Goal: Task Accomplishment & Management: Use online tool/utility

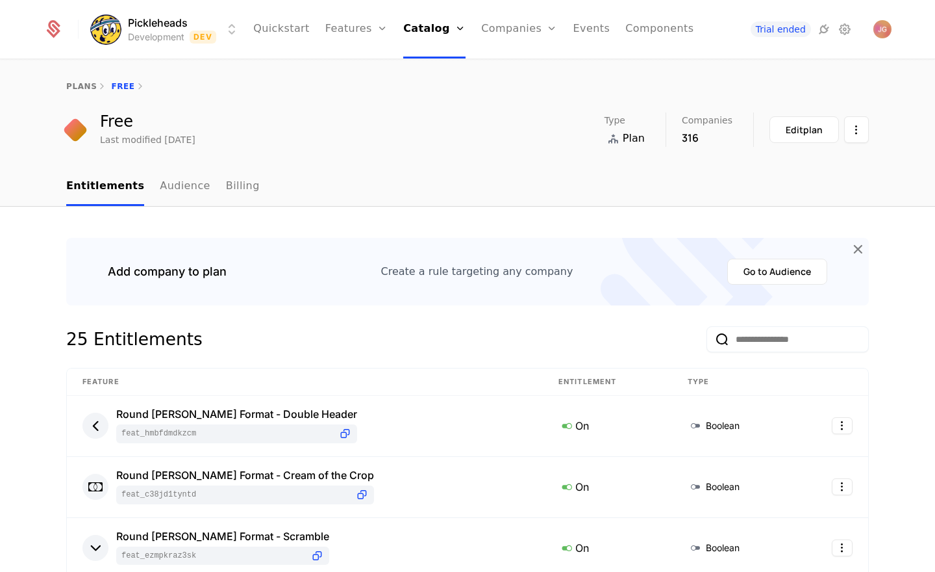
click at [370, 73] on link "Features" at bounding box center [371, 72] width 60 height 16
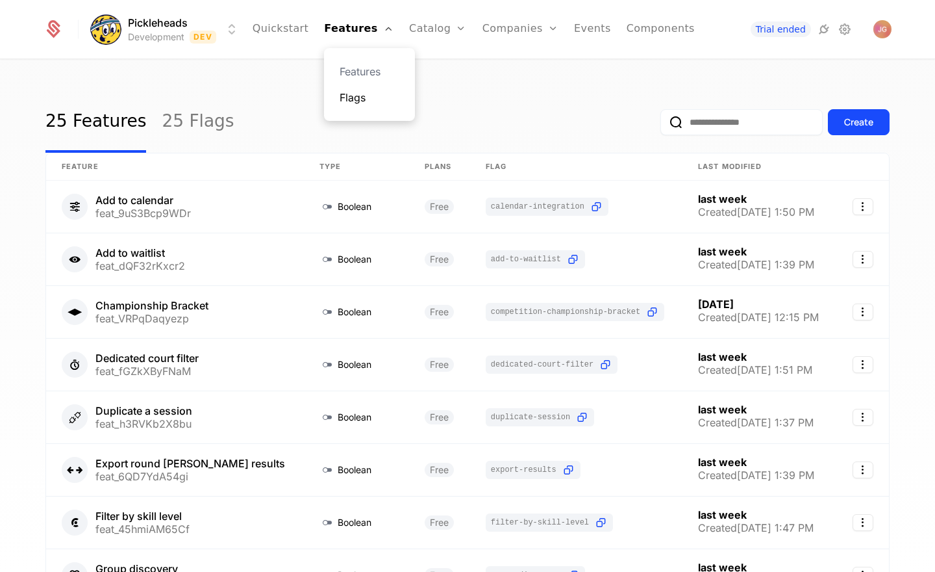
click at [366, 101] on link "Flags" at bounding box center [370, 98] width 60 height 16
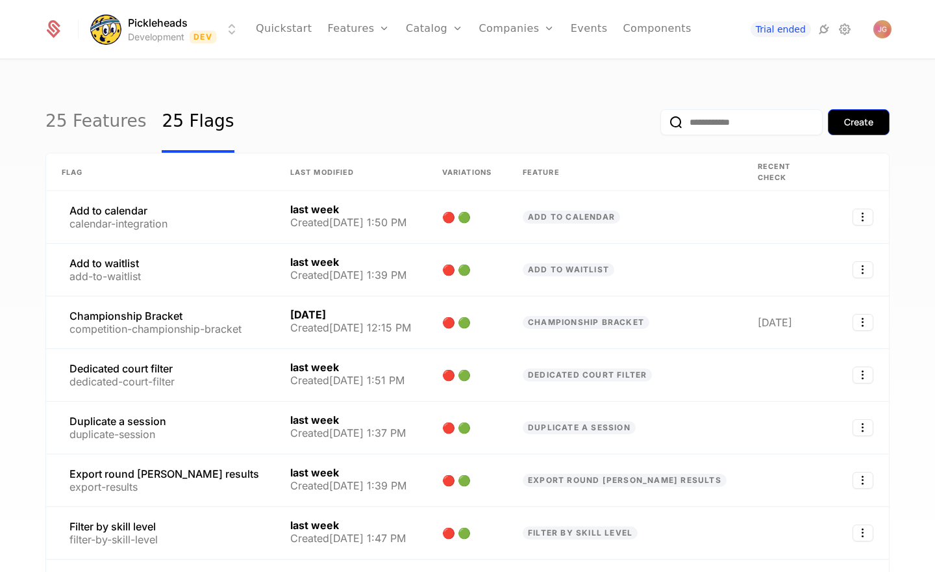
click at [852, 125] on div "Create" at bounding box center [858, 122] width 29 height 13
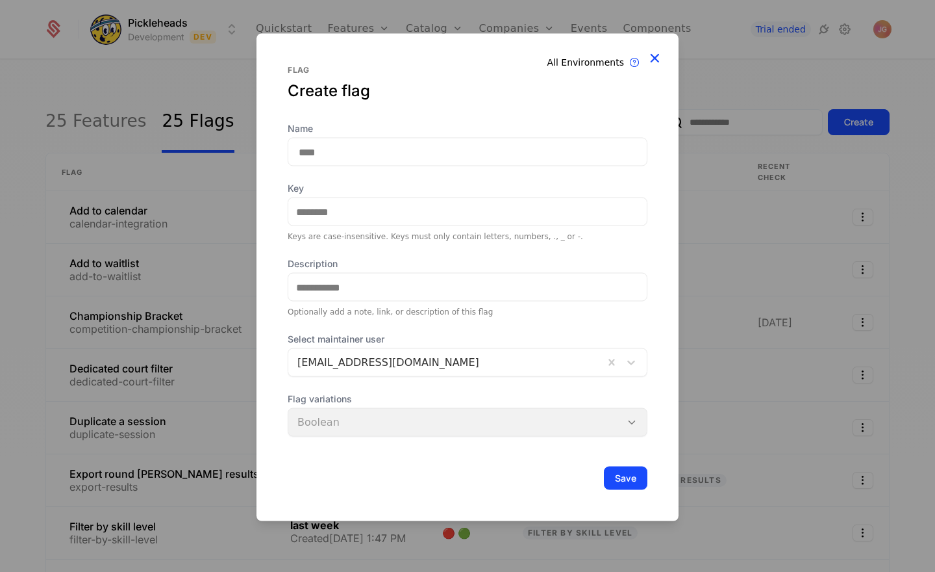
click at [660, 59] on icon at bounding box center [654, 57] width 17 height 17
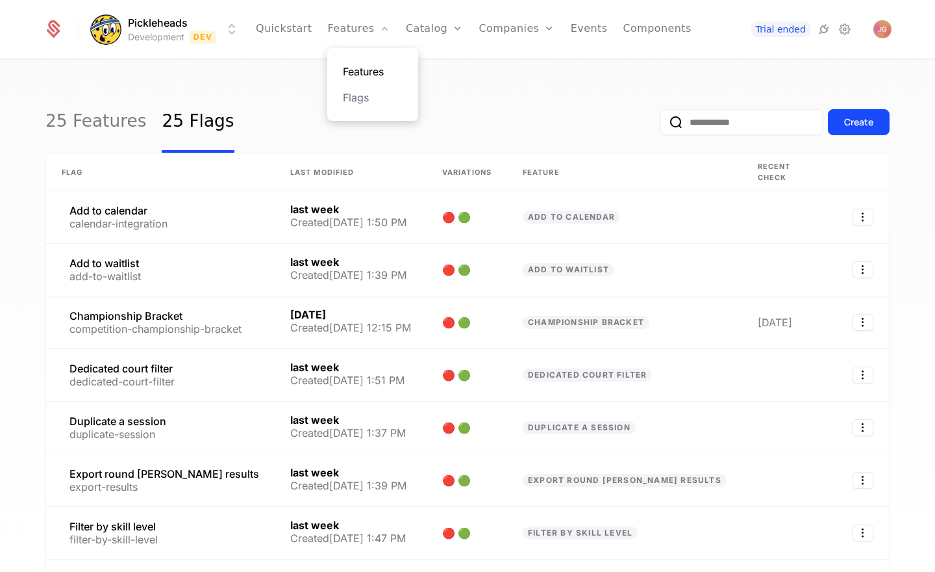
click at [361, 74] on link "Features" at bounding box center [373, 72] width 60 height 16
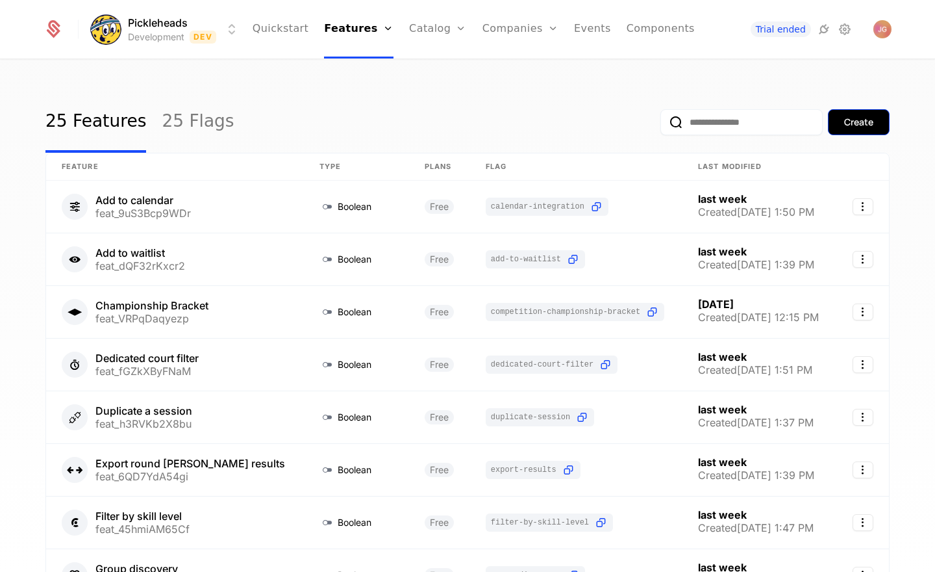
click at [856, 125] on div "Create" at bounding box center [858, 122] width 29 height 13
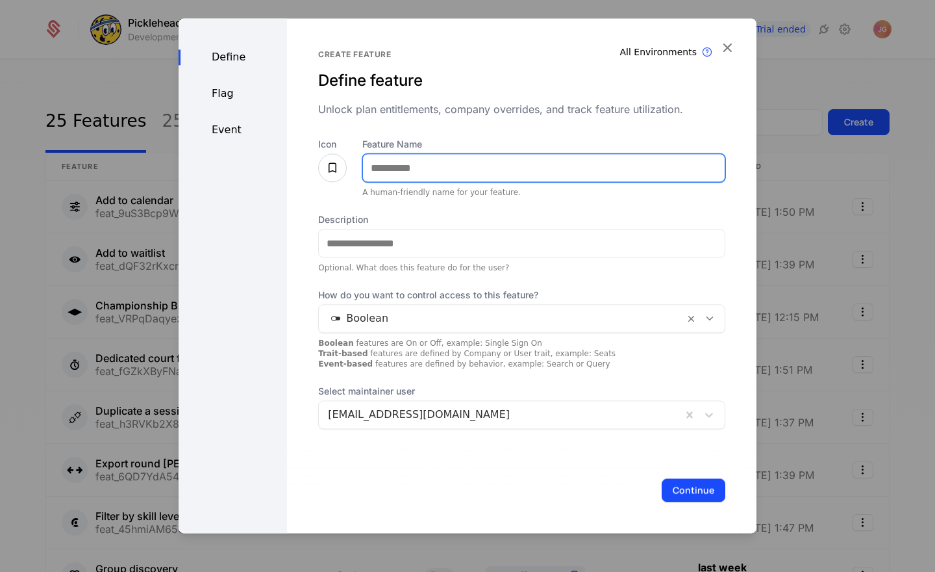
click at [437, 161] on input "Feature Name" at bounding box center [544, 167] width 362 height 27
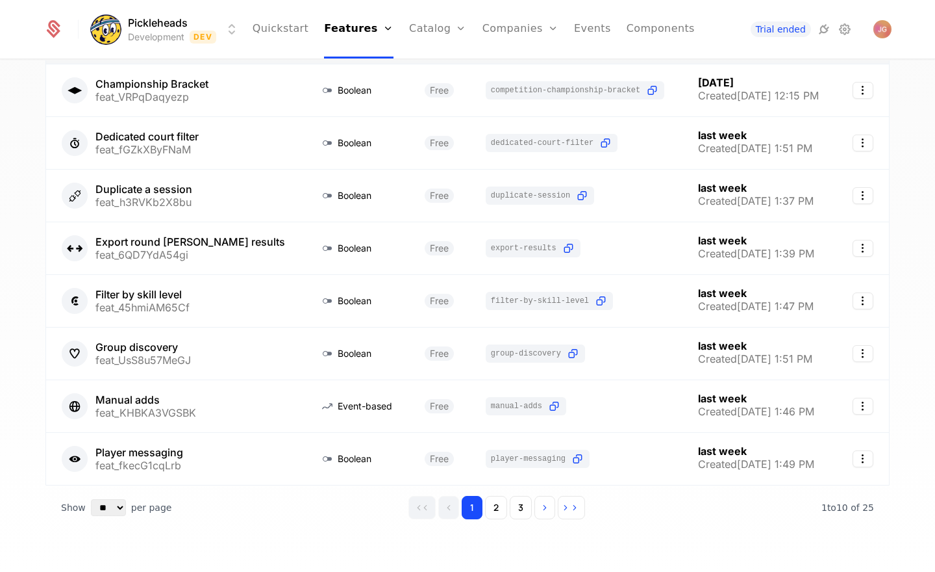
scroll to position [244, 0]
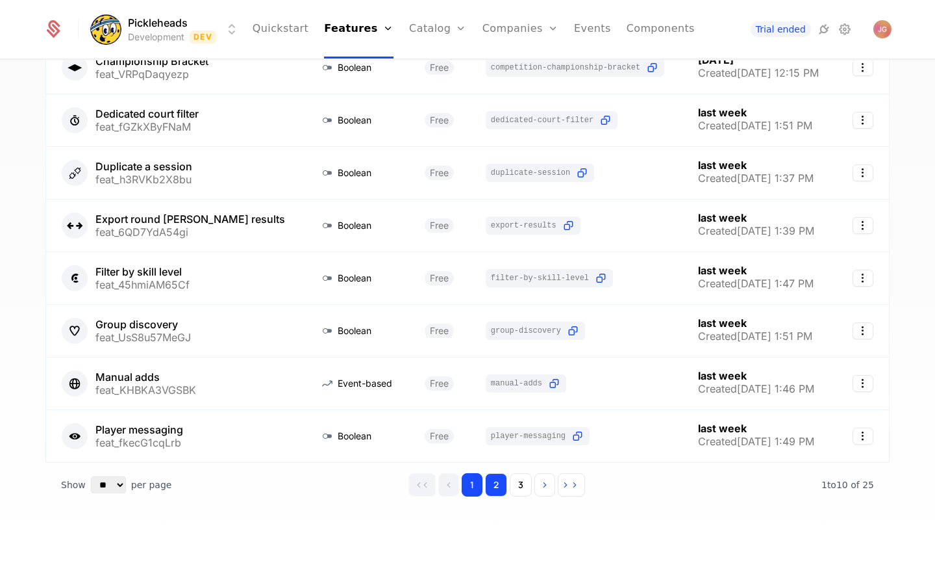
click at [492, 485] on button "2" at bounding box center [496, 484] width 22 height 23
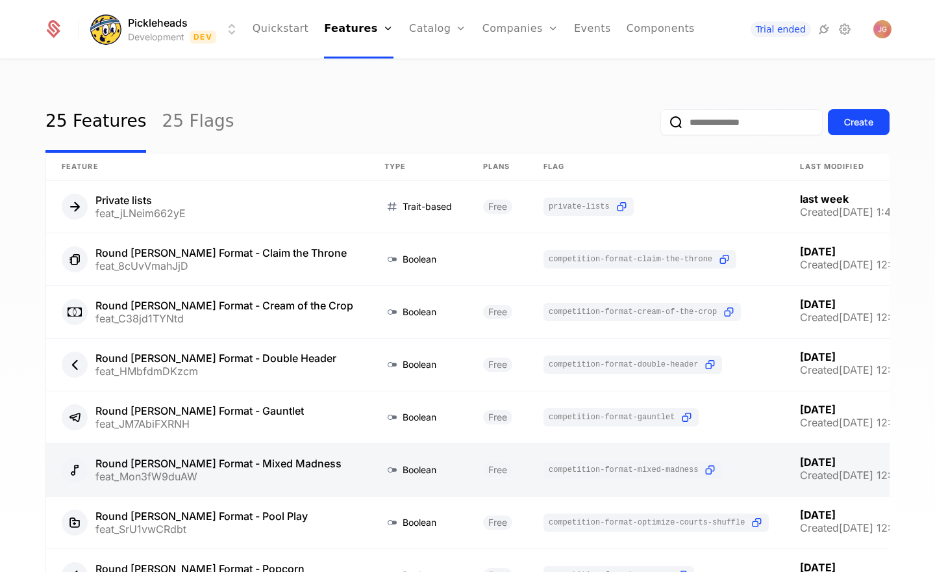
scroll to position [244, 0]
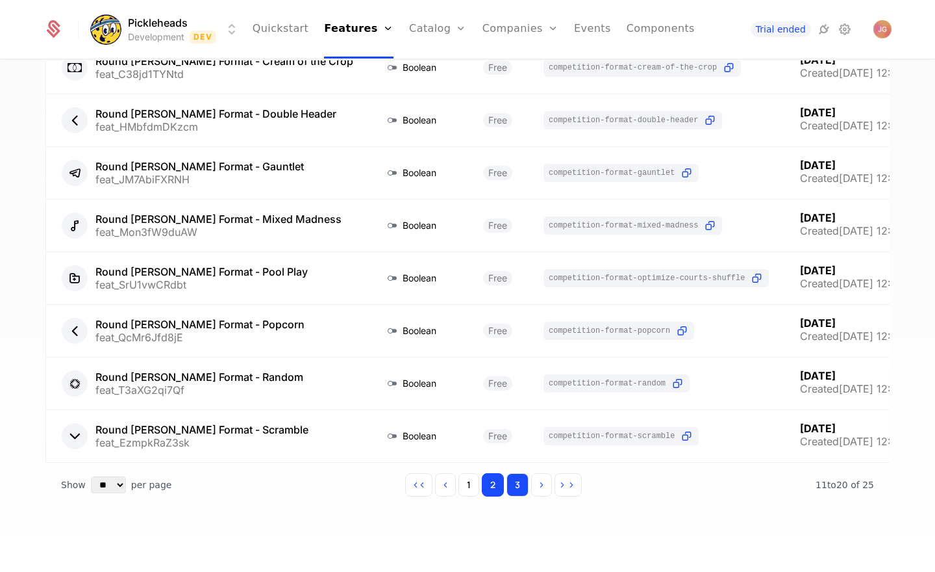
click at [523, 490] on button "3" at bounding box center [518, 484] width 22 height 23
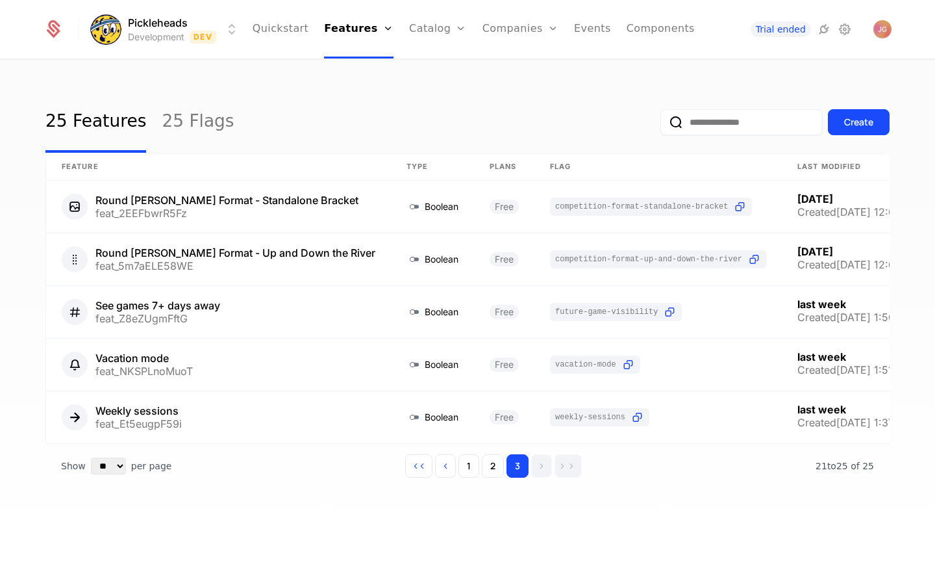
click at [255, 519] on div "25 Features 25 Flags Create Feature Type Plans Flag Last Modified Round [PERSON…" at bounding box center [467, 311] width 844 height 438
click at [457, 516] on div "25 Features 25 Flags Create Feature Type Plans Flag Last Modified Round [PERSON…" at bounding box center [467, 311] width 844 height 438
click at [200, 501] on div "25 Features 25 Flags Create Feature Type Plans Flag Last Modified Round [PERSON…" at bounding box center [467, 311] width 844 height 438
click at [354, 506] on div "25 Features 25 Flags Create Feature Type Plans Flag Last Modified Round [PERSON…" at bounding box center [467, 311] width 844 height 438
click at [862, 121] on div "Create" at bounding box center [858, 122] width 29 height 13
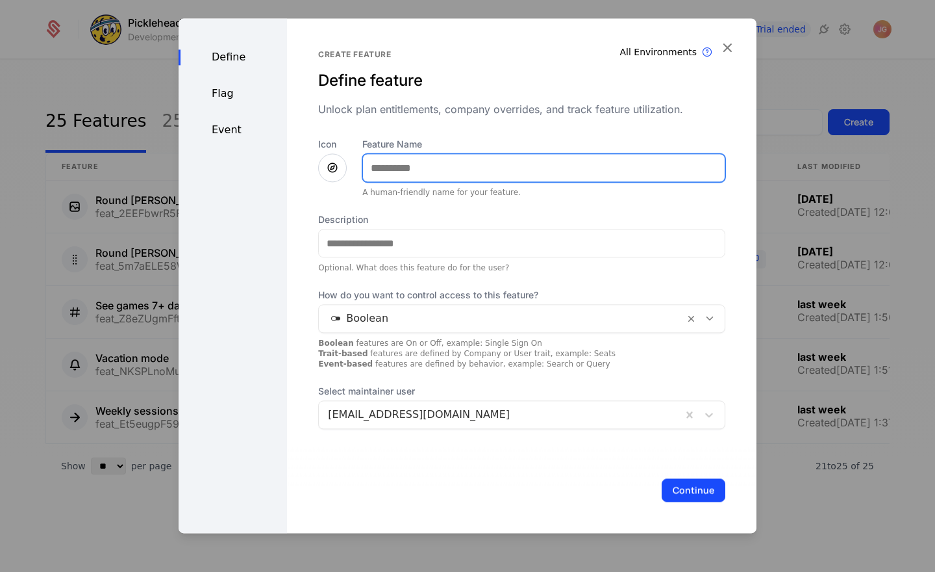
click at [438, 174] on input "Feature Name" at bounding box center [544, 167] width 362 height 27
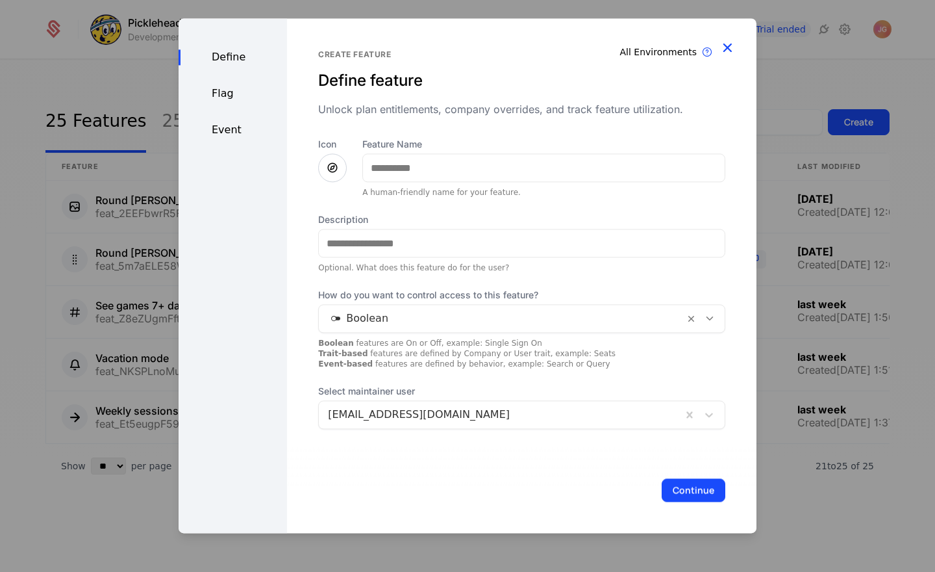
click at [730, 52] on div "Define Flag Event Create feature Define feature Unlock plan entitlements, compa…" at bounding box center [468, 275] width 578 height 514
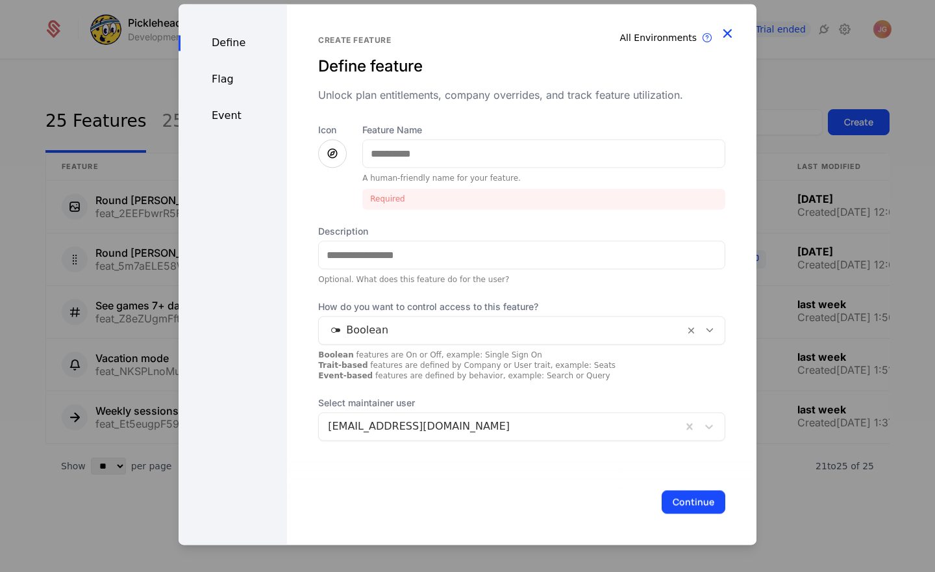
click at [731, 35] on icon "button" at bounding box center [727, 33] width 17 height 17
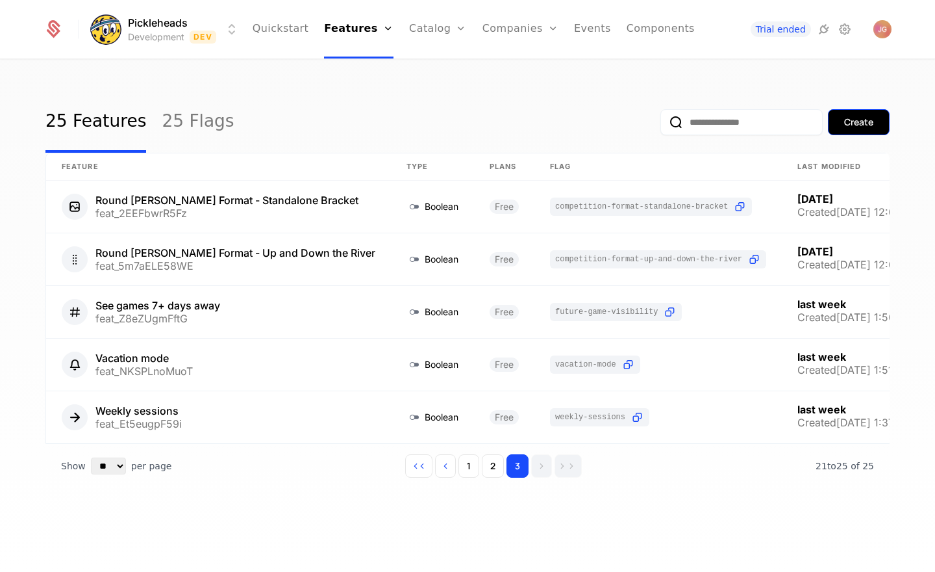
click at [853, 121] on div "Create" at bounding box center [858, 122] width 29 height 13
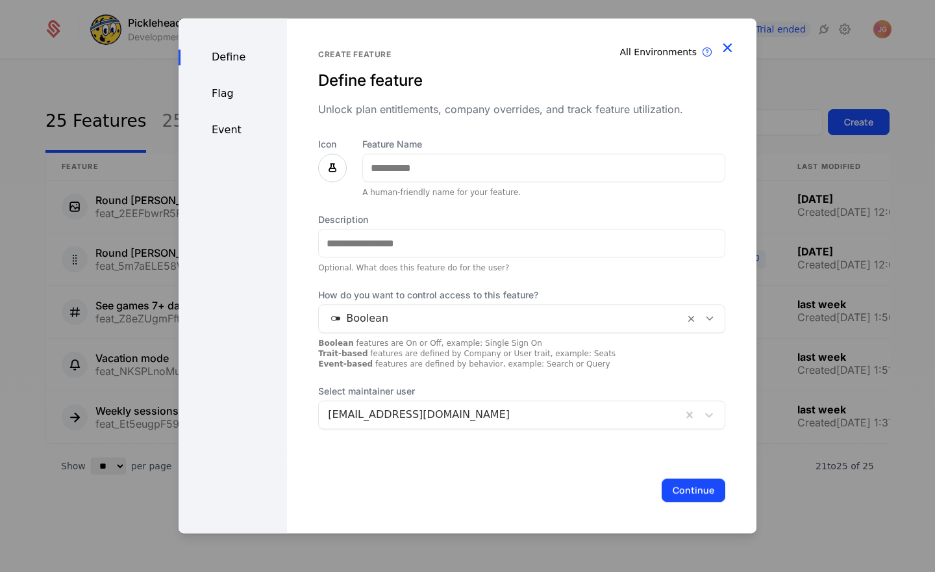
click at [731, 49] on icon "button" at bounding box center [727, 47] width 17 height 17
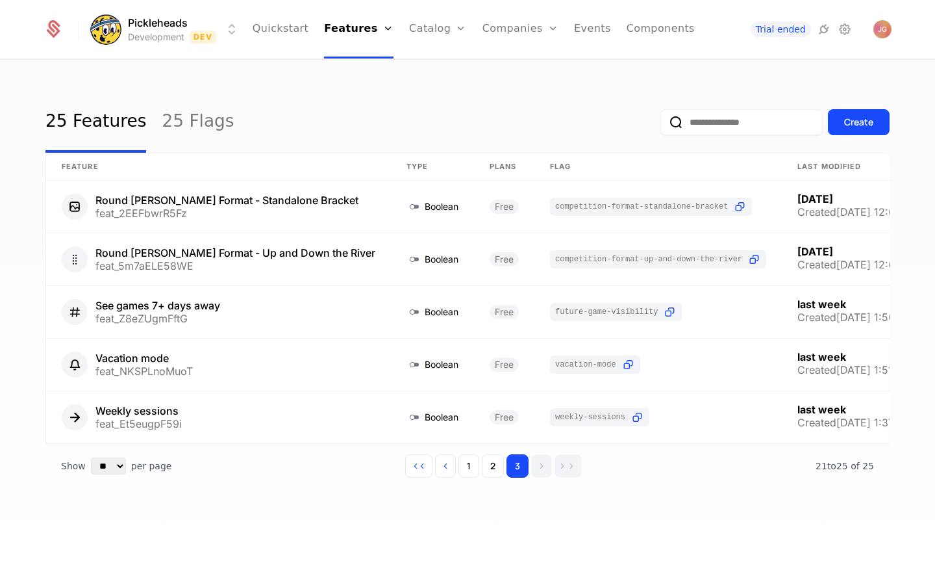
click at [379, 117] on div "25 Features 25 Flags Create" at bounding box center [467, 122] width 844 height 61
click at [285, 73] on div "25 Features 25 Flags Create Feature Type Plans Flag Last Modified Round [PERSON…" at bounding box center [467, 319] width 935 height 519
click at [356, 108] on div "25 Features 25 Flags Create" at bounding box center [467, 122] width 844 height 61
click at [472, 127] on div "25 Features 25 Flags Create" at bounding box center [467, 122] width 844 height 61
